Goal: Task Accomplishment & Management: Manage account settings

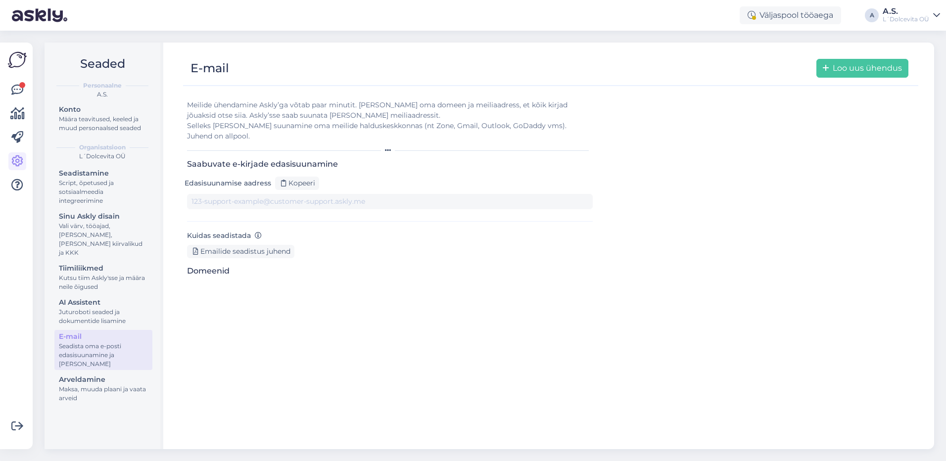
type input "[DOMAIN_NAME][EMAIL_ADDRESS][DOMAIN_NAME]"
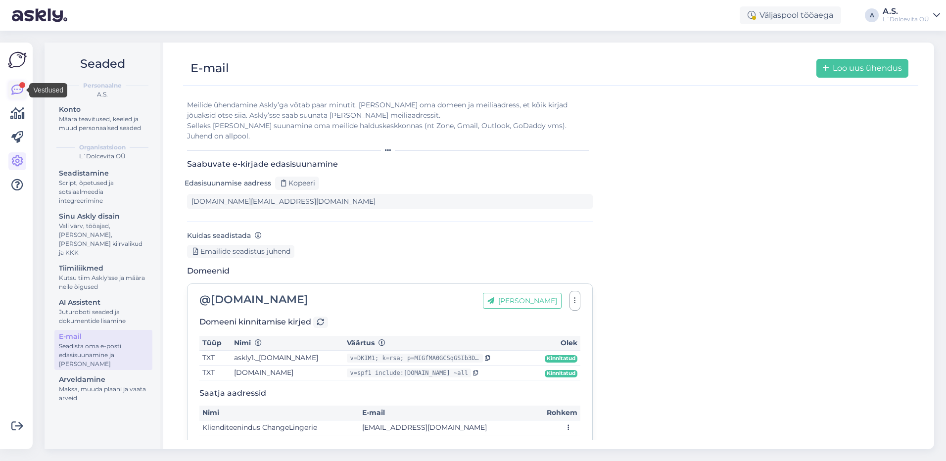
click at [19, 91] on icon at bounding box center [17, 90] width 12 height 12
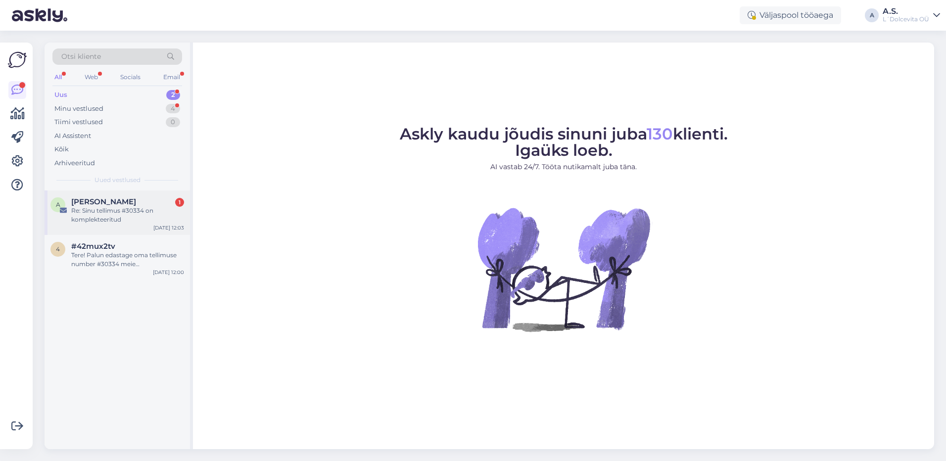
click at [112, 218] on div "Re: Sinu tellimus #30334 on komplekteeritud" at bounding box center [127, 215] width 113 height 18
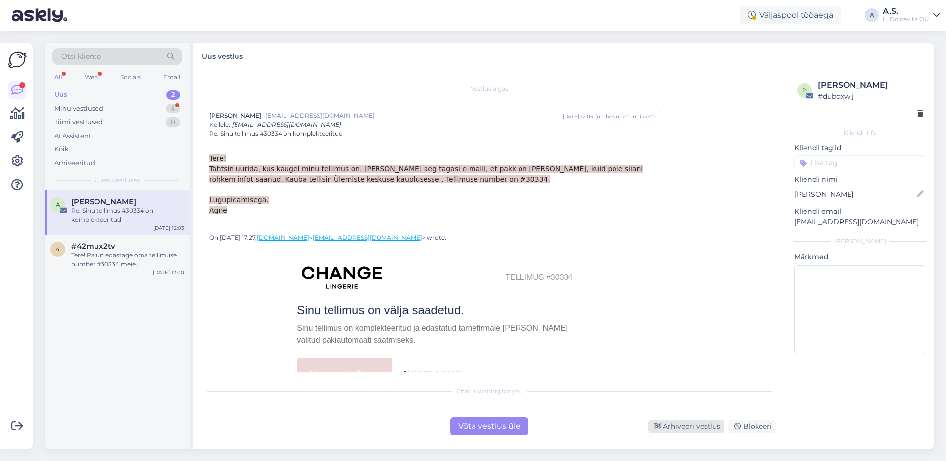
click at [684, 430] on div "Arhiveeri vestlus" at bounding box center [686, 426] width 76 height 13
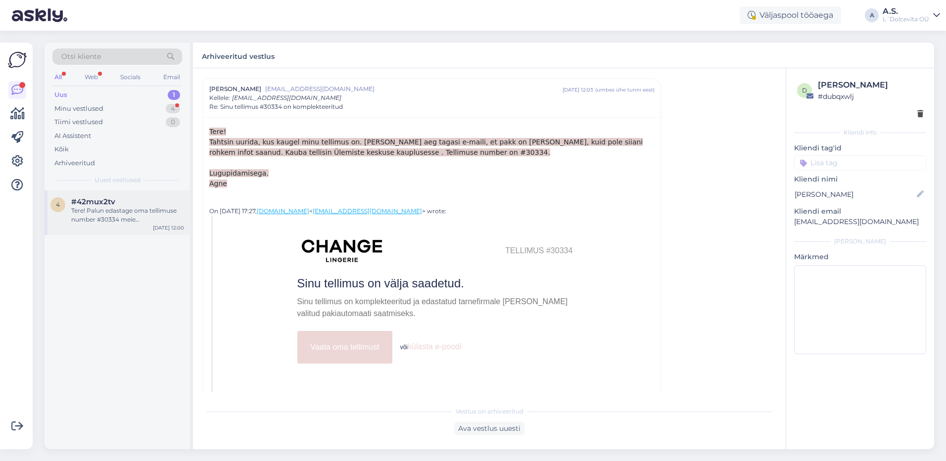
click at [108, 218] on div "Tere! Palun edastage oma tellimuse number #30334 meie klienditeenindusele aadre…" at bounding box center [127, 215] width 113 height 18
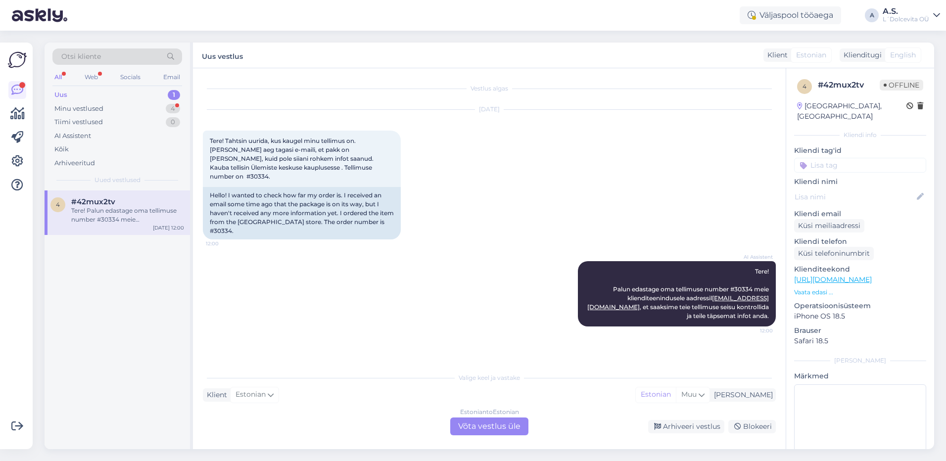
scroll to position [0, 0]
click at [692, 428] on div "Arhiveeri vestlus" at bounding box center [686, 426] width 76 height 13
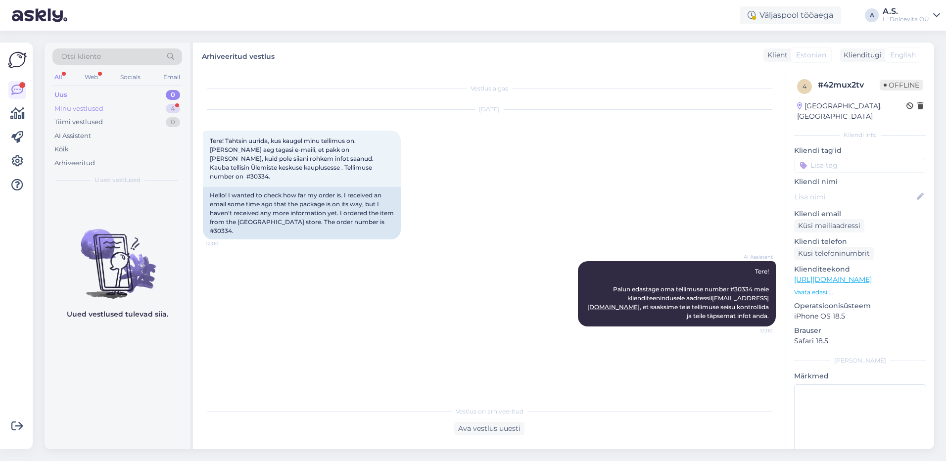
click at [65, 110] on div "Minu vestlused" at bounding box center [78, 109] width 49 height 10
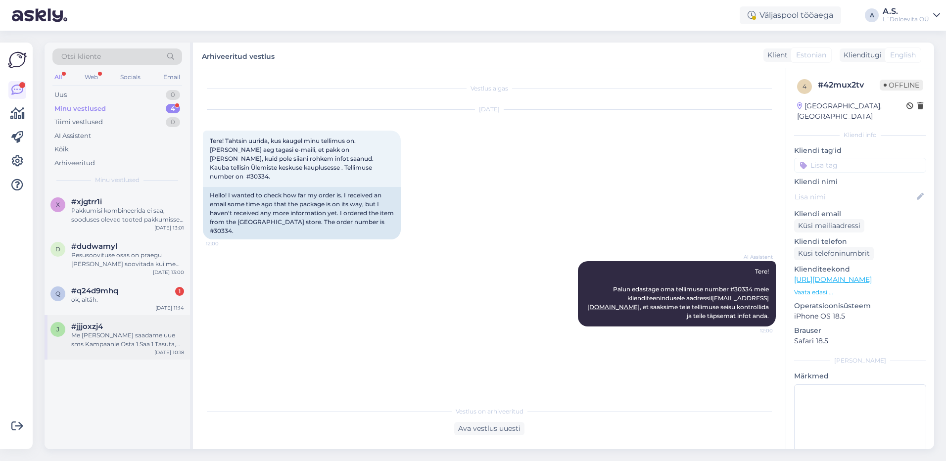
click at [109, 344] on div "Me [PERSON_NAME] saadame uue sms Kampaanie Osta 1 Saa 1 Tasuta, palun andke tea…" at bounding box center [127, 340] width 113 height 18
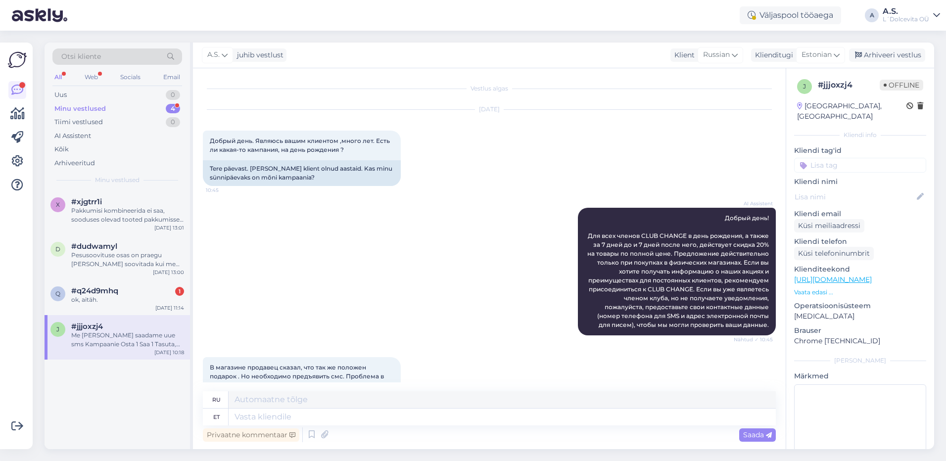
scroll to position [1682, 0]
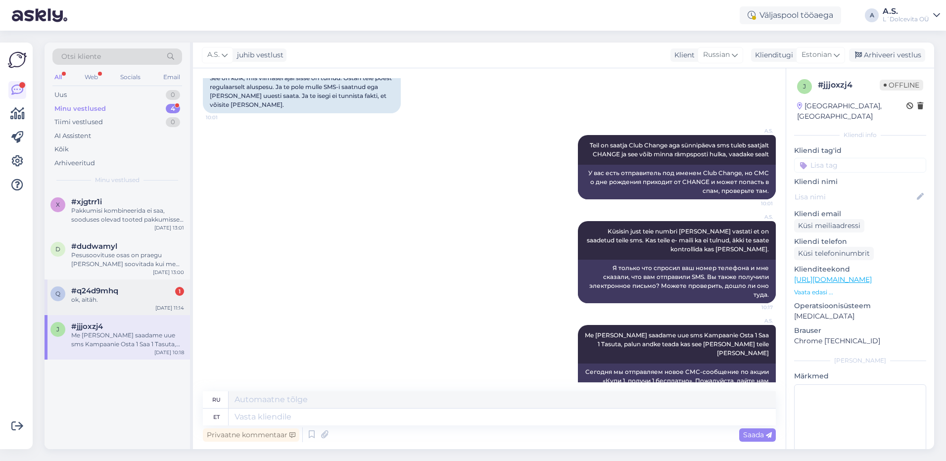
click at [99, 299] on div "ok, aitäh." at bounding box center [127, 300] width 113 height 9
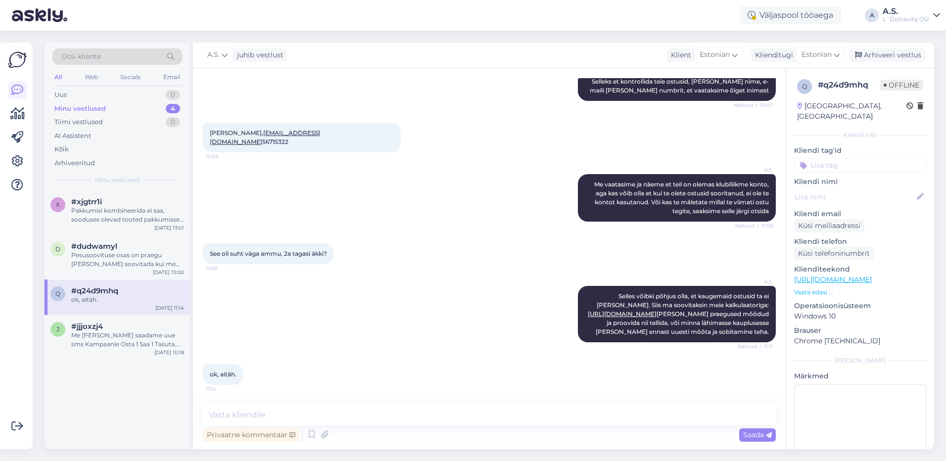
scroll to position [428, 0]
click at [895, 54] on div "Arhiveeri vestlus" at bounding box center [887, 55] width 76 height 13
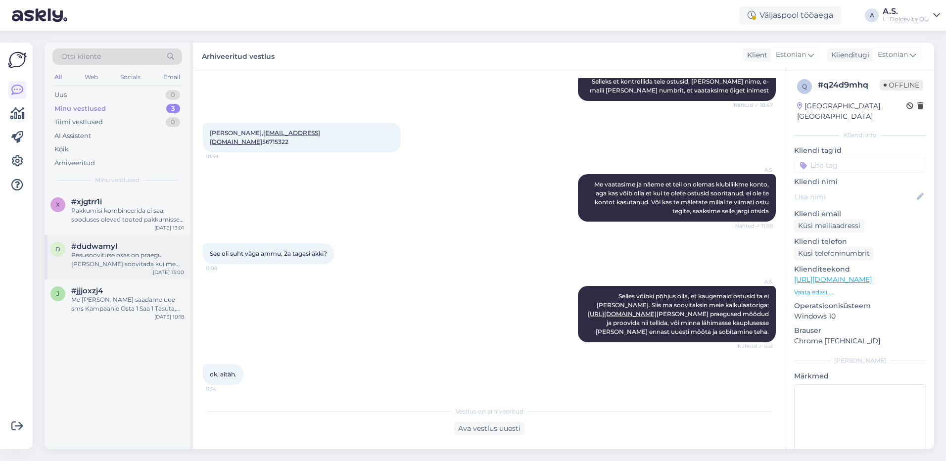
click at [129, 247] on div "#dudwamyl" at bounding box center [127, 246] width 113 height 9
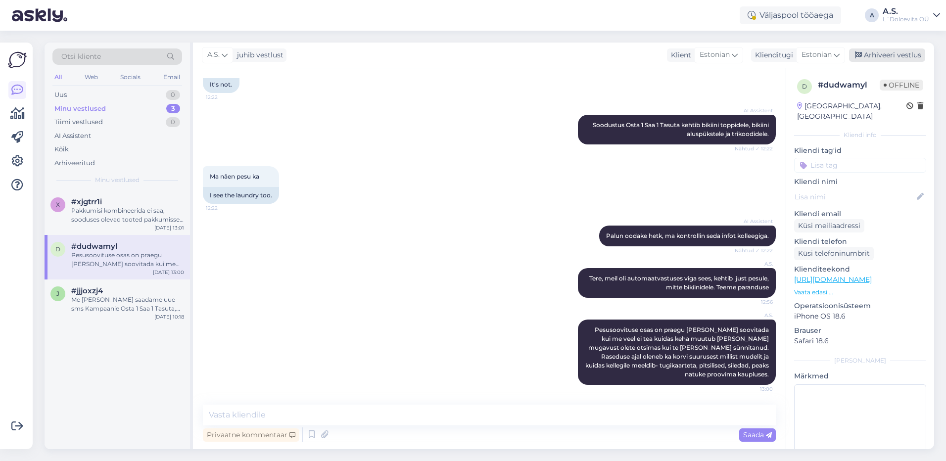
click at [893, 56] on div "Arhiveeri vestlus" at bounding box center [887, 55] width 76 height 13
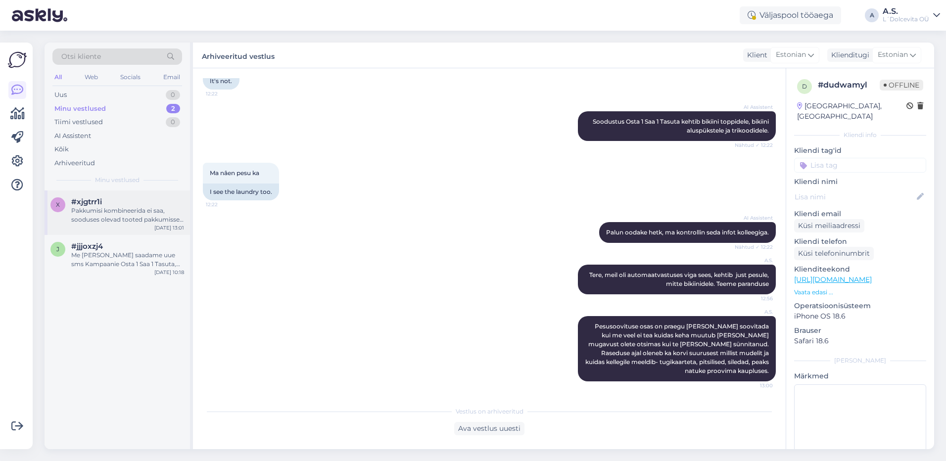
click at [116, 220] on div "Pakkumisi kombineerida ei saa, sooduses olevad tooted pakkumisse ei lähe." at bounding box center [127, 215] width 113 height 18
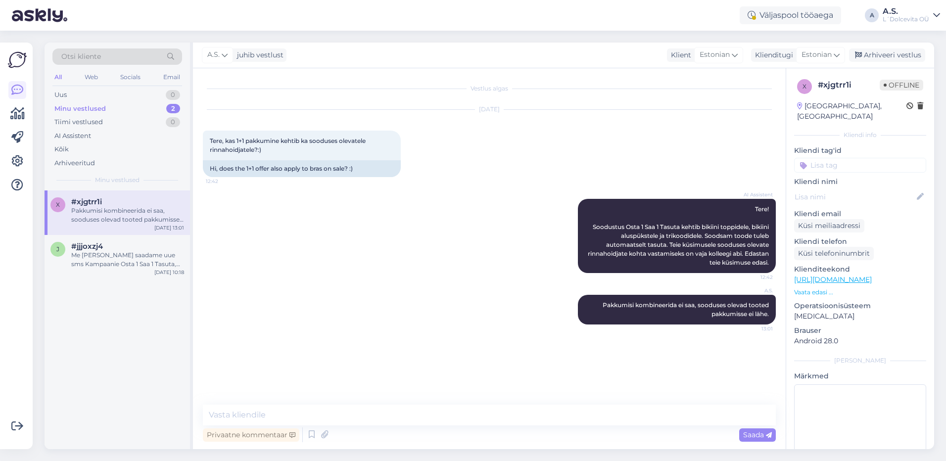
scroll to position [0, 0]
click at [897, 54] on div "Arhiveeri vestlus" at bounding box center [887, 55] width 76 height 13
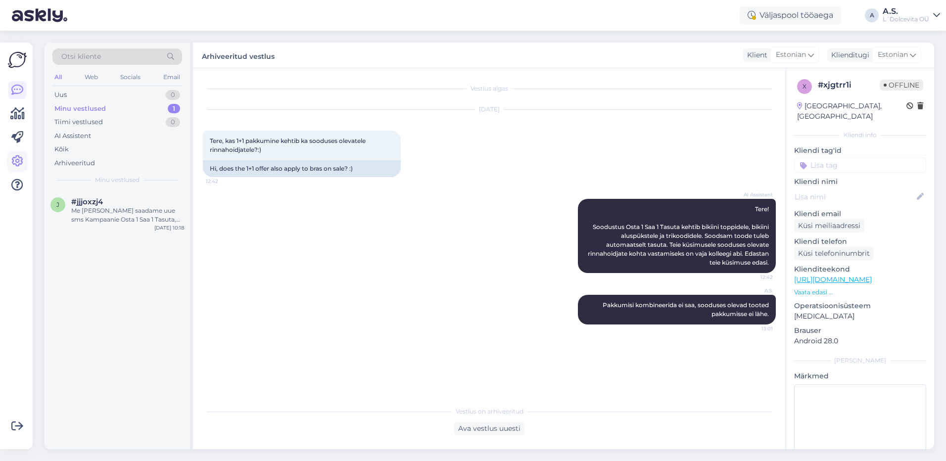
click at [16, 158] on icon at bounding box center [17, 161] width 12 height 12
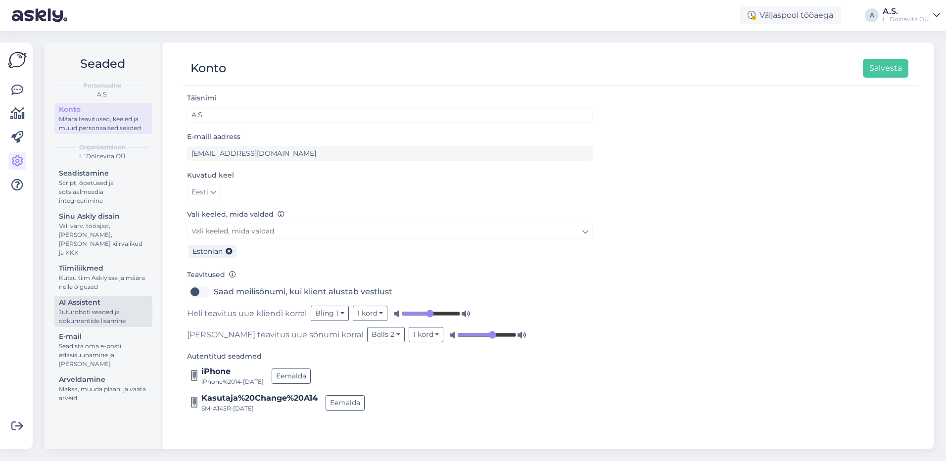
click at [94, 298] on div "AI Assistent" at bounding box center [103, 303] width 89 height 10
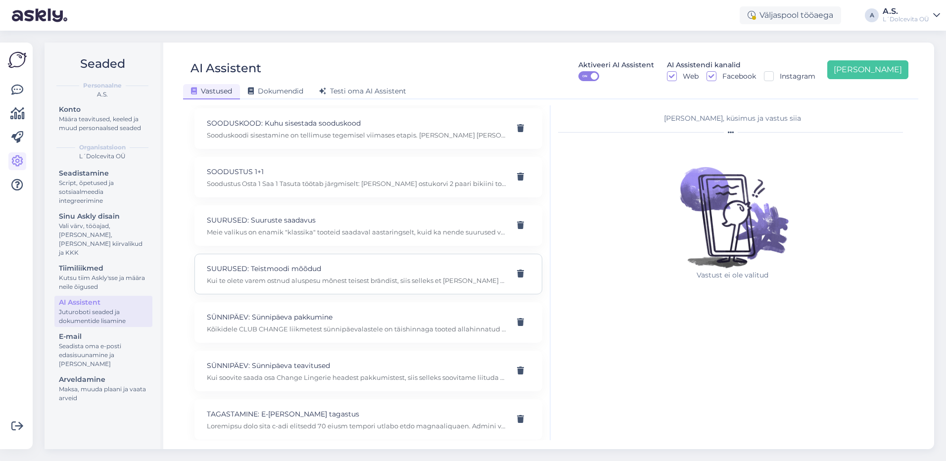
scroll to position [1405, 0]
click at [299, 189] on div "SOODUSTUS 1+1 Soodustus Osta 1 Saa 1 Tasuta töötab järgmiselt: Lisate ostukorvi…" at bounding box center [369, 174] width 348 height 41
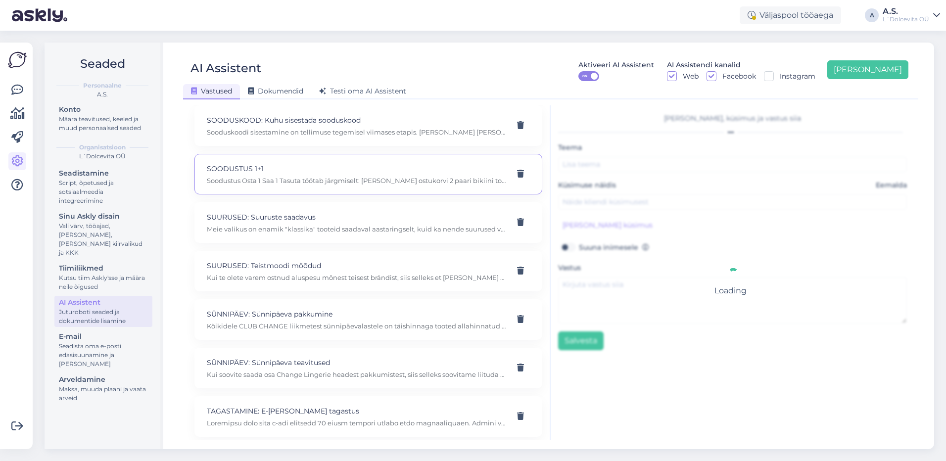
type input "SOODUSTUS 1+1"
type input "Kuidas töötab 1+1 soosdustus"
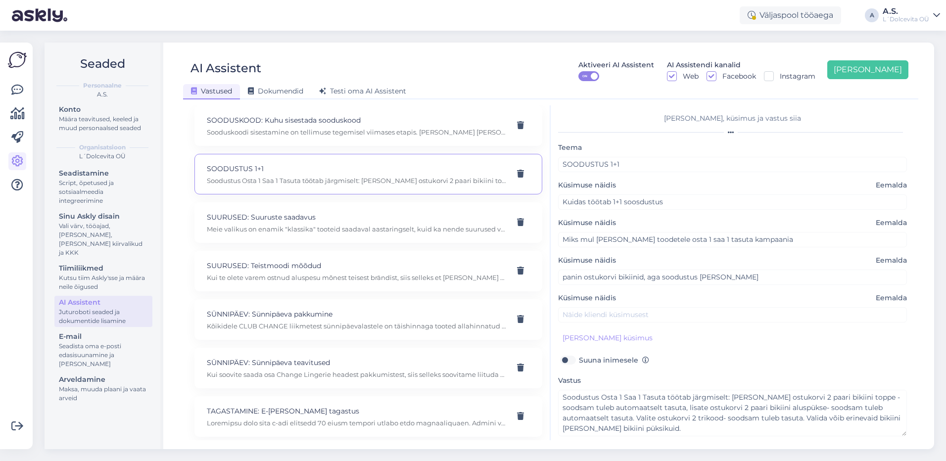
scroll to position [31, 0]
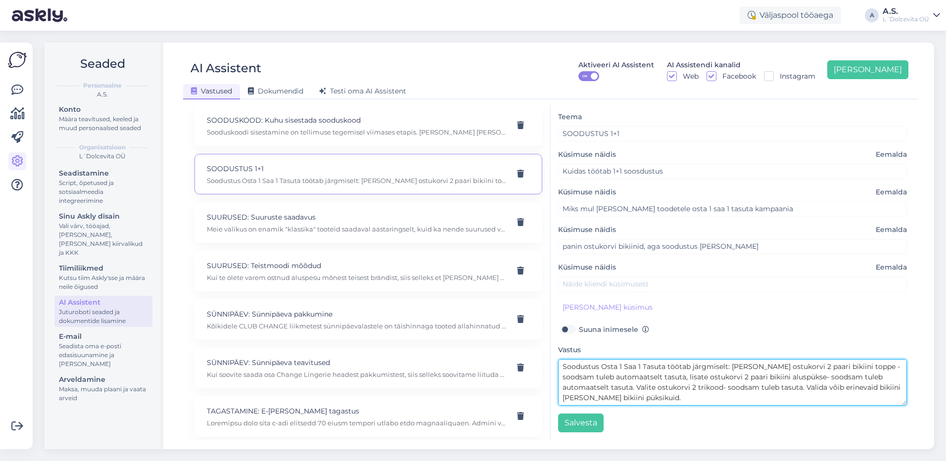
click at [821, 368] on textarea "Soodustus Osta 1 Saa 1 Tasuta töötab järgmiselt: [PERSON_NAME] ostukorvi 2 paar…" at bounding box center [732, 382] width 349 height 47
click at [867, 368] on textarea "Soodustus Osta 1 Saa 1 Tasuta töötab järgmiselt: Lisate ostukorvi 2 paari rinna…" at bounding box center [732, 382] width 349 height 47
click at [779, 375] on textarea "Soodustus Osta 1 Saa 1 Tasuta töötab järgmiselt: Lisate ostukorvi 2 paari rinna…" at bounding box center [732, 382] width 349 height 47
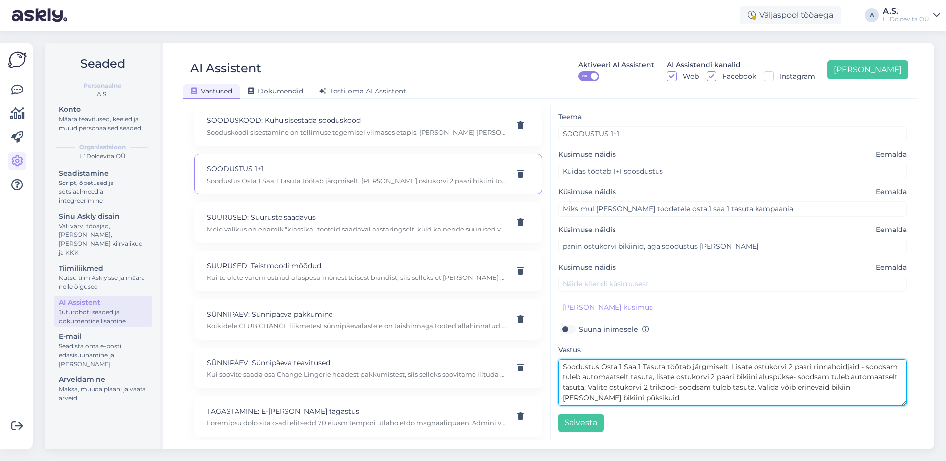
click at [779, 375] on textarea "Soodustus Osta 1 Saa 1 Tasuta töötab järgmiselt: Lisate ostukorvi 2 paari rinna…" at bounding box center [732, 382] width 349 height 47
click at [800, 389] on textarea "Soodustus Osta 1 Saa 1 Tasuta töötab järgmiselt: Lisate ostukorvi 2 paari rinna…" at bounding box center [732, 382] width 349 height 47
drag, startPoint x: 801, startPoint y: 389, endPoint x: 638, endPoint y: 386, distance: 163.9
click at [638, 386] on textarea "Soodustus Osta 1 Saa 1 Tasuta töötab järgmiselt: Lisate ostukorvi 2 paari rinna…" at bounding box center [732, 382] width 349 height 47
type textarea "Soodustus Osta 1 Saa 1 Tasuta töötab järgmiselt: Lisate ostukorvi 2 paari rinna…"
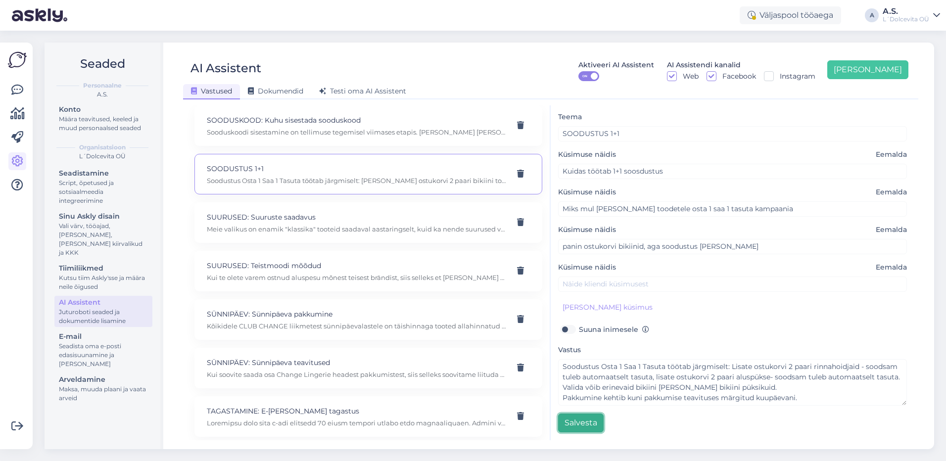
click at [581, 420] on button "Salvesta" at bounding box center [581, 423] width 46 height 19
click at [19, 87] on icon at bounding box center [17, 90] width 12 height 12
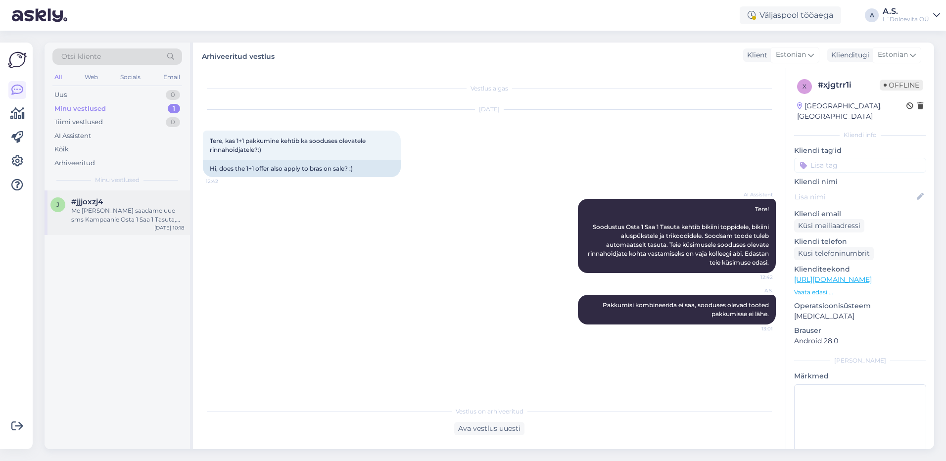
click at [121, 212] on div "Me [PERSON_NAME] saadame uue sms Kampaanie Osta 1 Saa 1 Tasuta, palun andke tea…" at bounding box center [127, 215] width 113 height 18
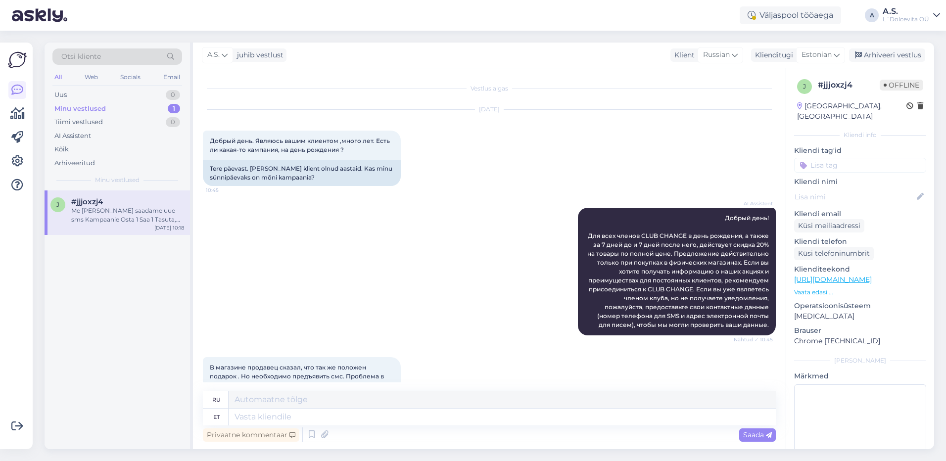
scroll to position [1682, 0]
